Goal: Register for event/course

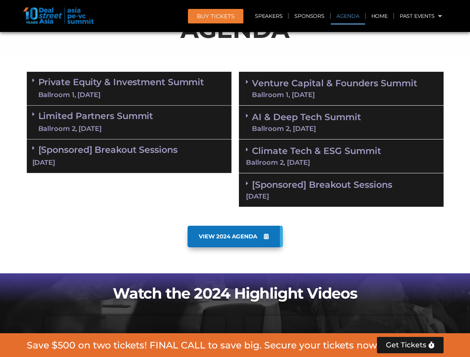
scroll to position [461, 0]
